Goal: Find specific page/section: Find specific page/section

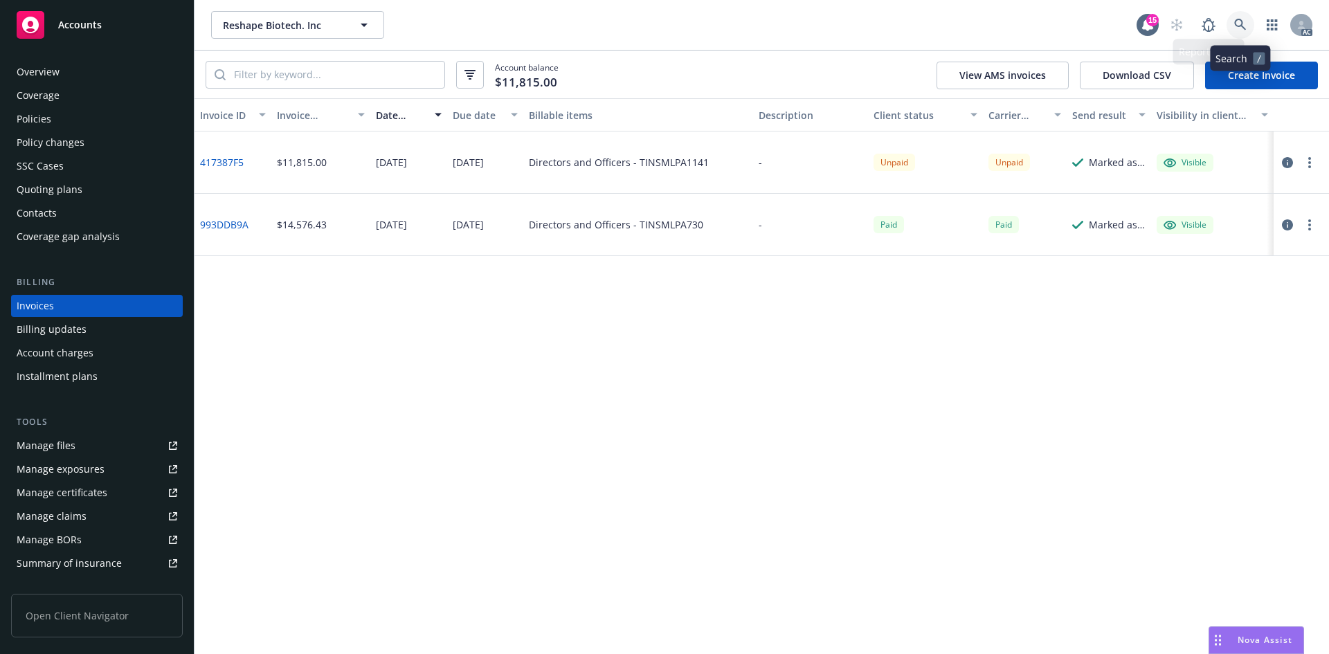
click at [1236, 22] on icon at bounding box center [1240, 25] width 12 height 12
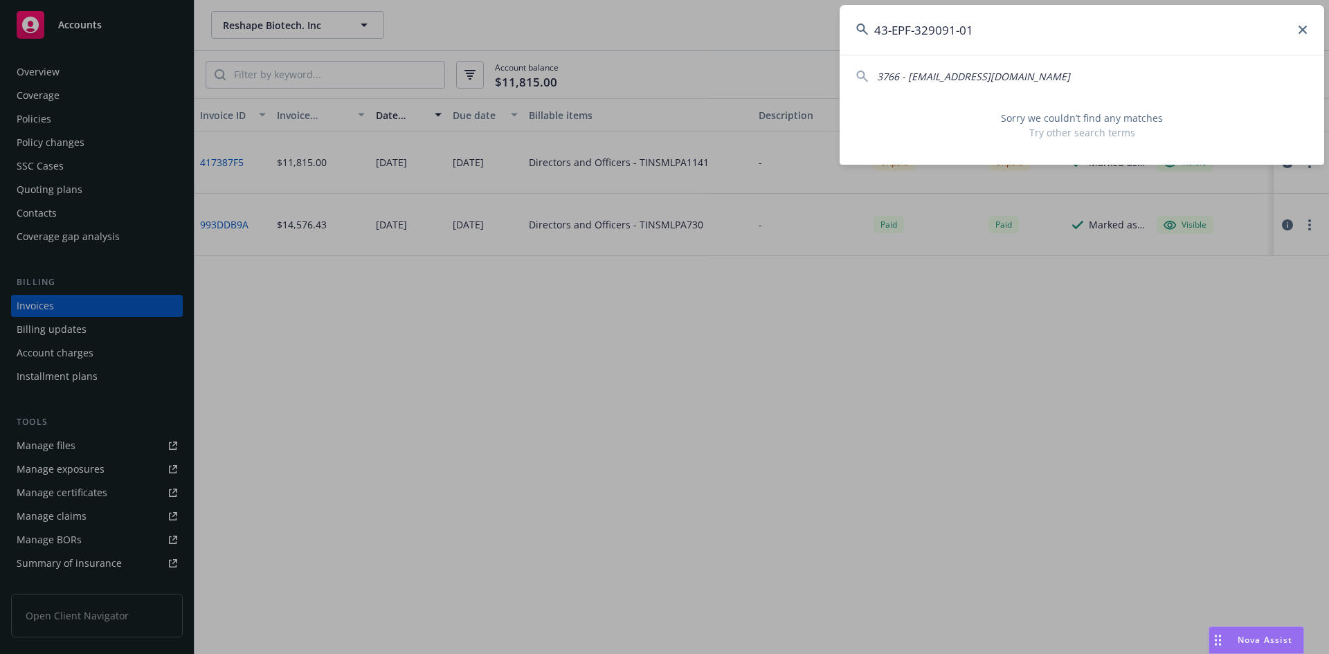
click at [986, 35] on input "43-EPF-329091-01" at bounding box center [1082, 30] width 485 height 50
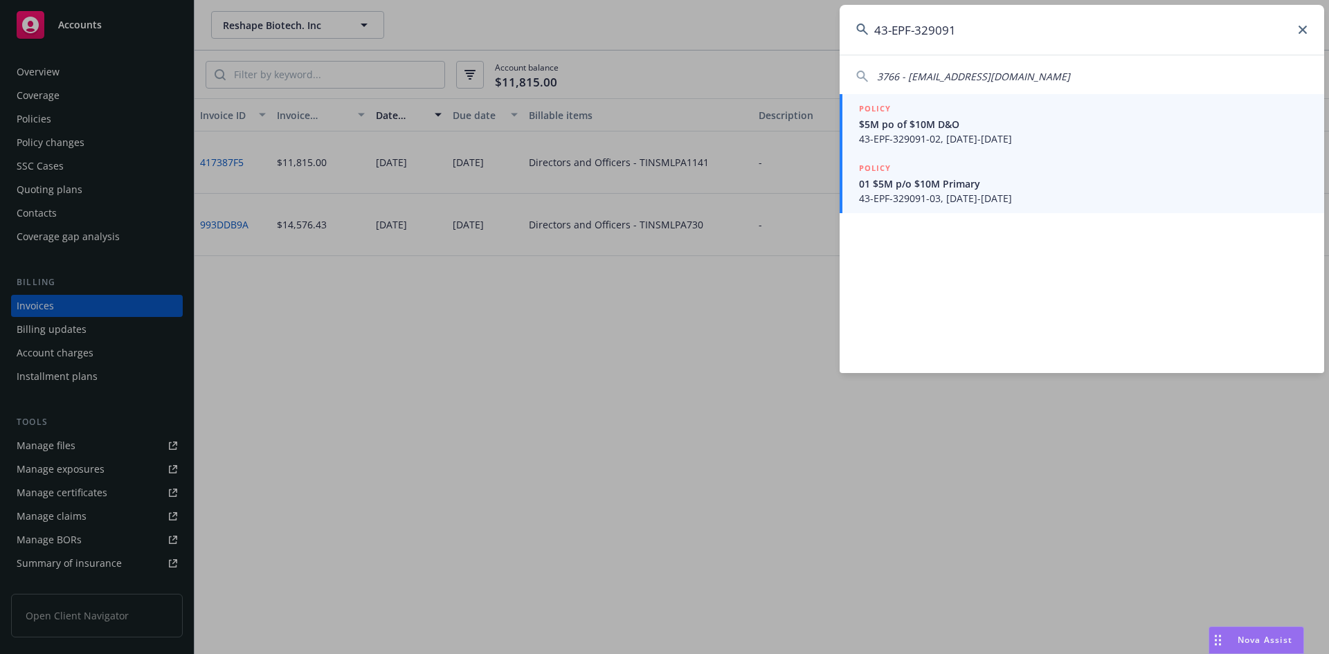
type input "43-EPF-329091"
click at [951, 134] on span "43-EPF-329091-02, [DATE]-[DATE]" at bounding box center [1083, 139] width 449 height 15
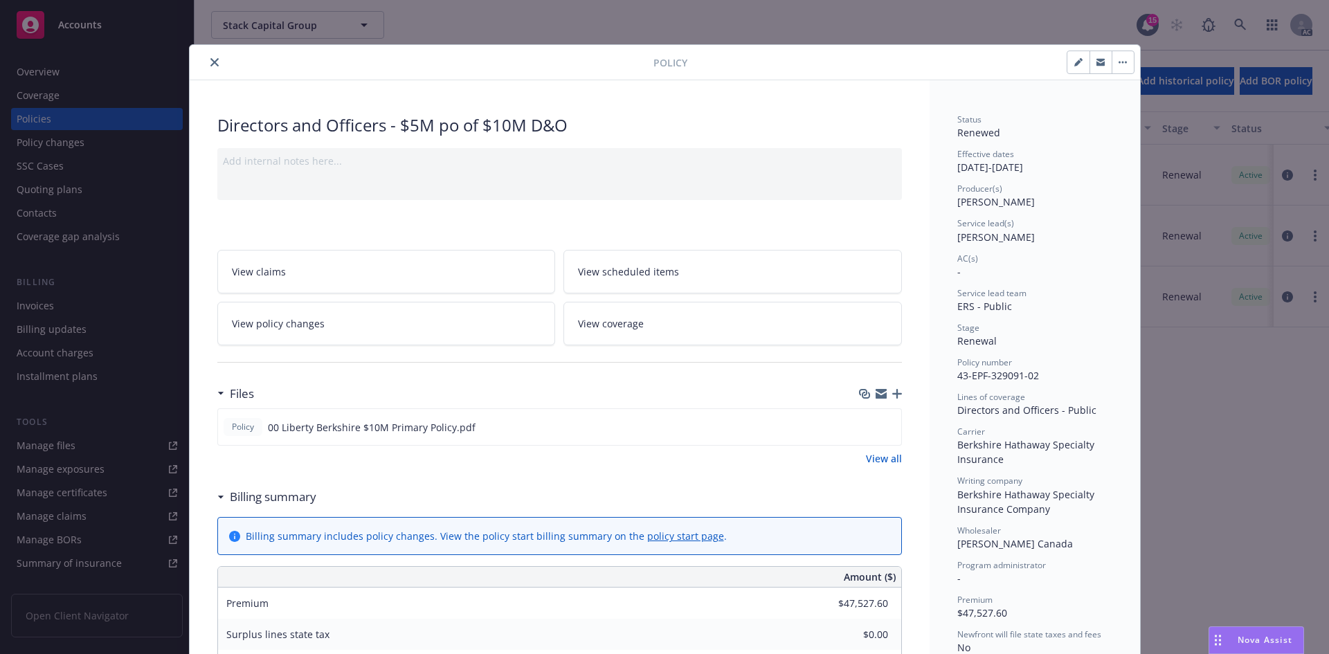
click at [213, 71] on div "Policy" at bounding box center [665, 62] width 951 height 35
click at [213, 63] on button "close" at bounding box center [214, 62] width 17 height 17
